Goal: Find specific page/section

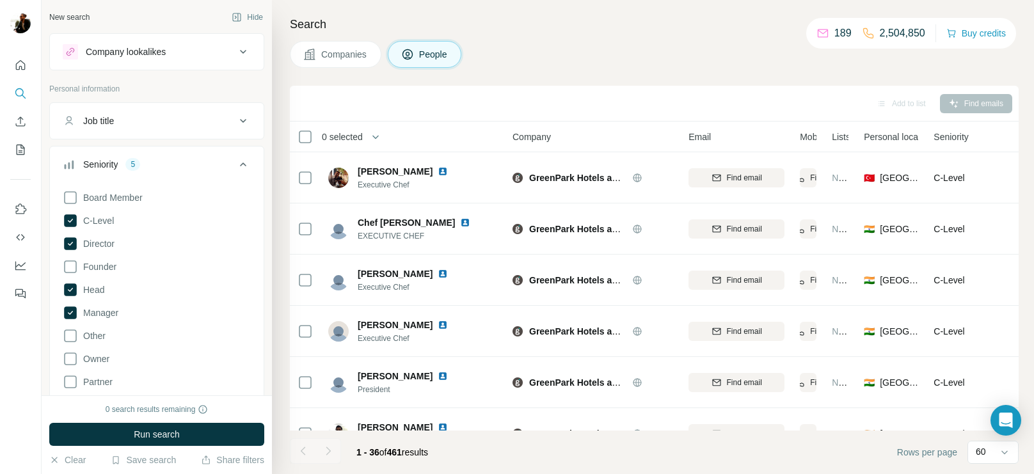
scroll to position [1564, 137]
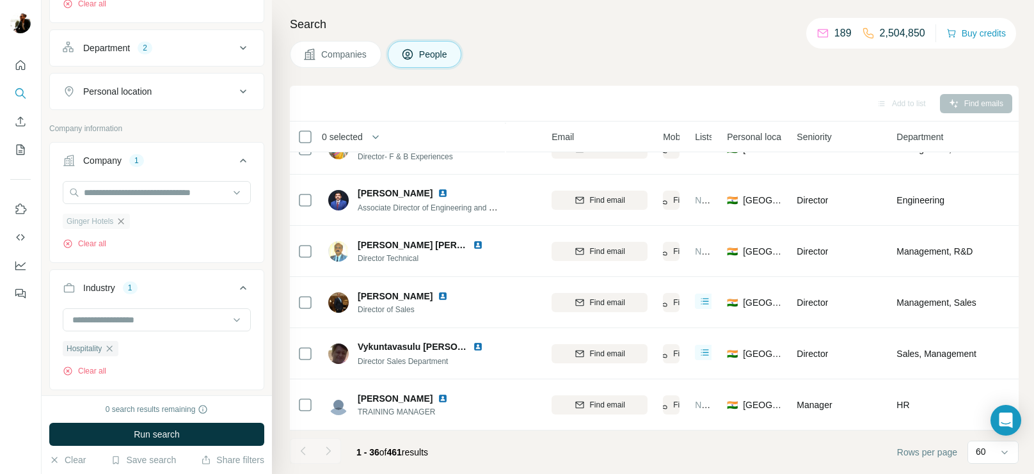
click at [126, 223] on icon "button" at bounding box center [121, 221] width 10 height 10
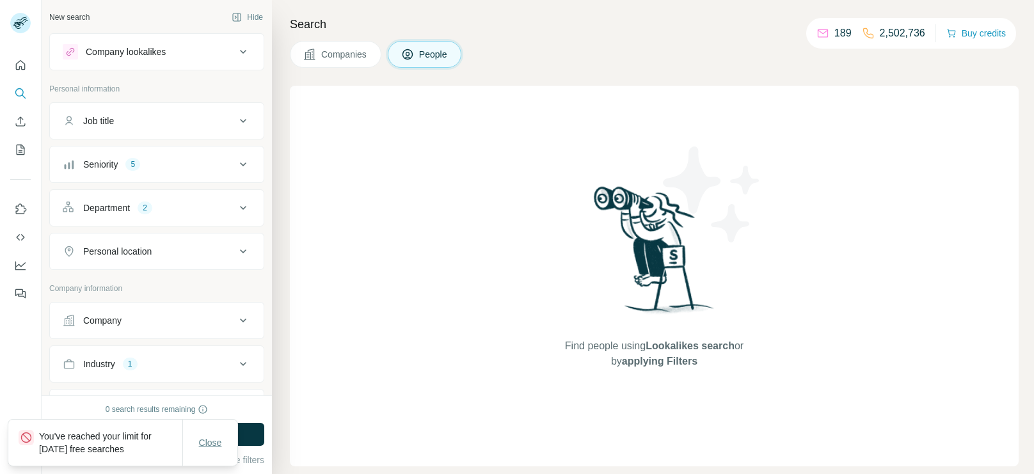
click at [216, 437] on span "Close" at bounding box center [210, 442] width 23 height 13
